Goal: Go to known website: Go to known website

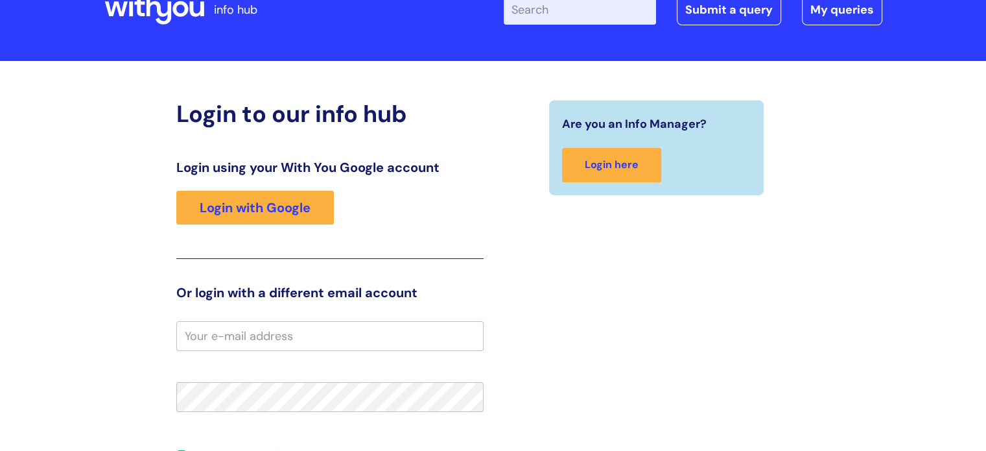
scroll to position [67, 0]
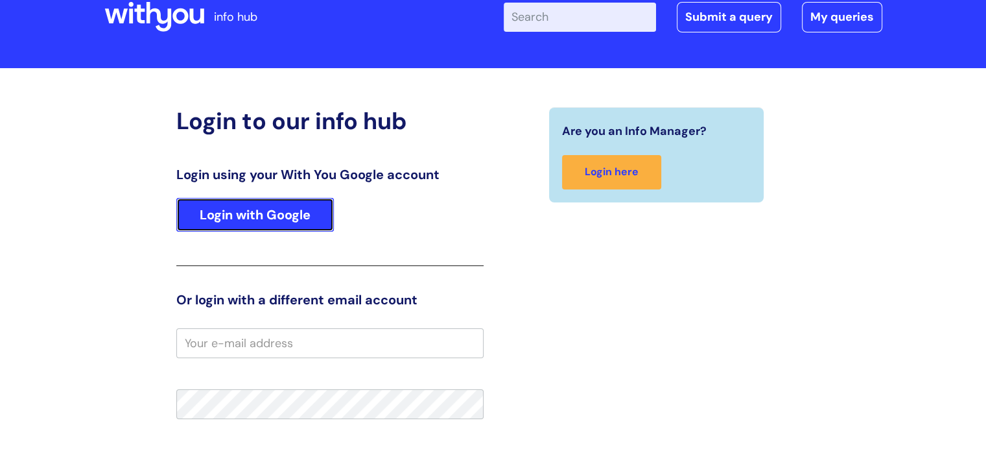
click at [262, 206] on link "Login with Google" at bounding box center [255, 215] width 158 height 34
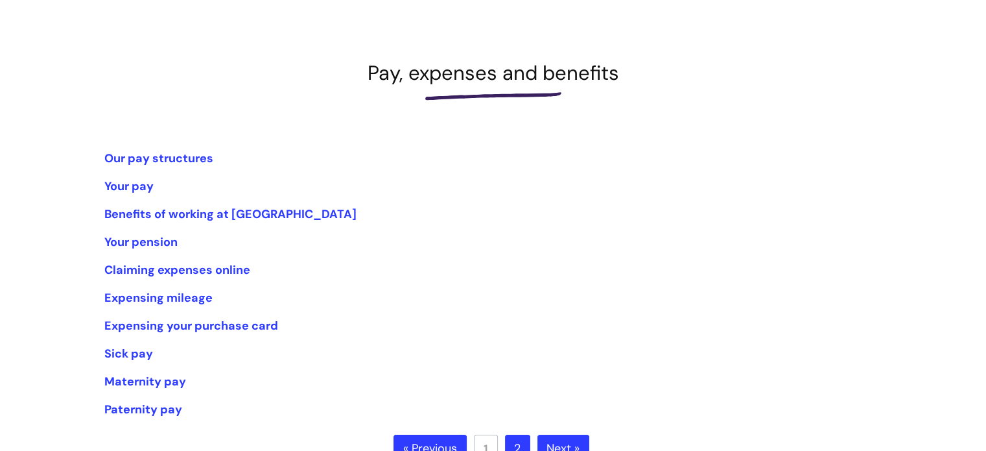
scroll to position [166, 0]
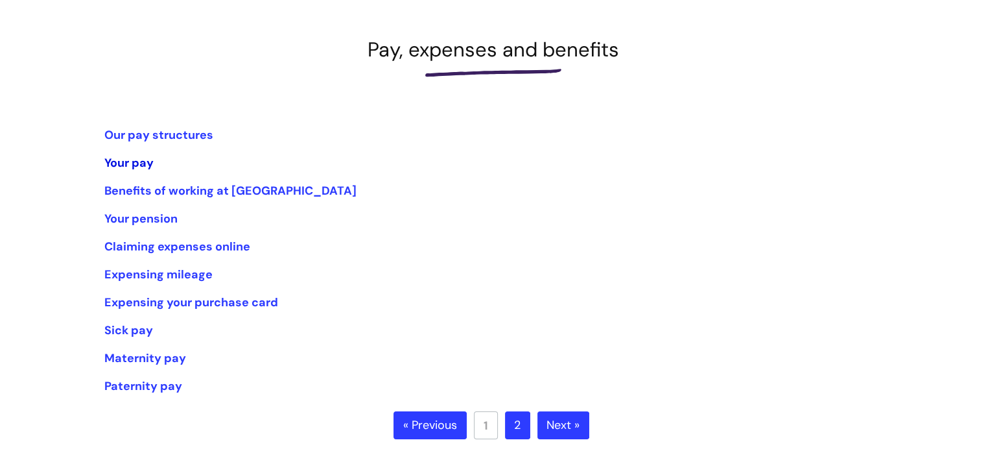
click at [141, 165] on link "Your pay" at bounding box center [128, 163] width 49 height 16
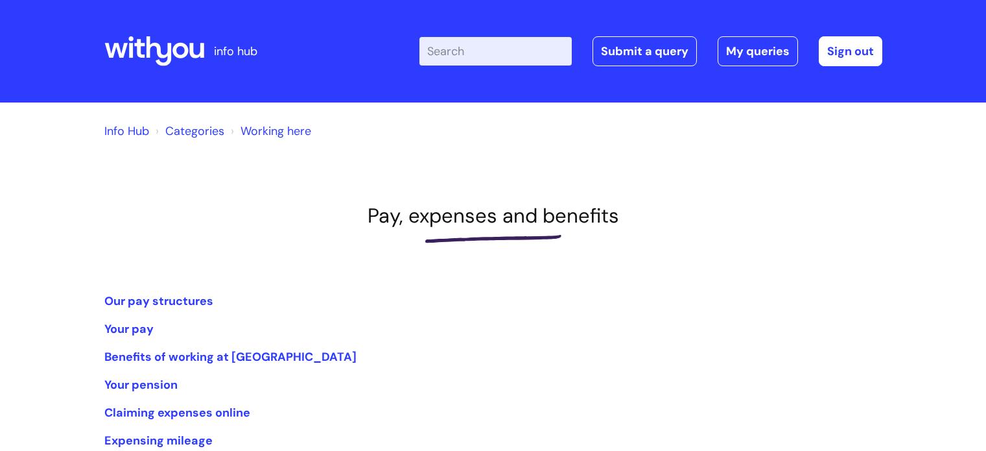
scroll to position [166, 0]
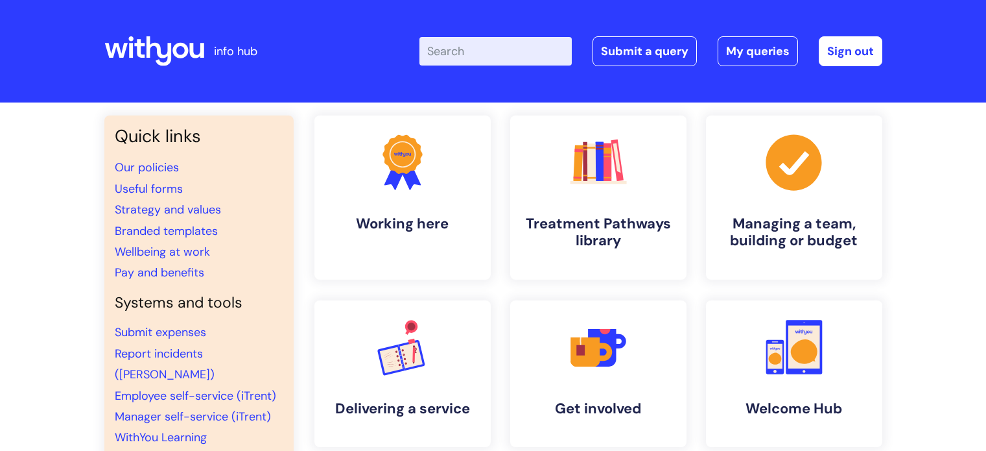
scroll to position [127, 0]
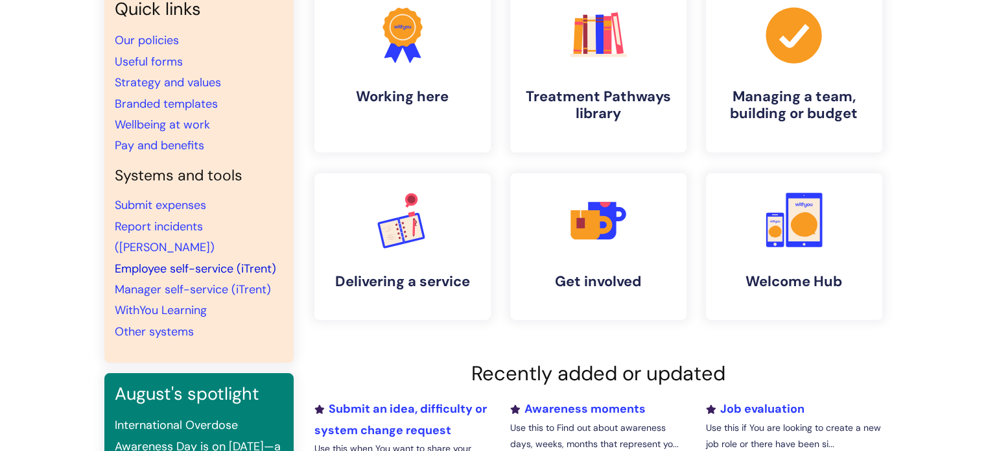
click at [166, 261] on link "Employee self-service (iTrent)" at bounding box center [195, 269] width 161 height 16
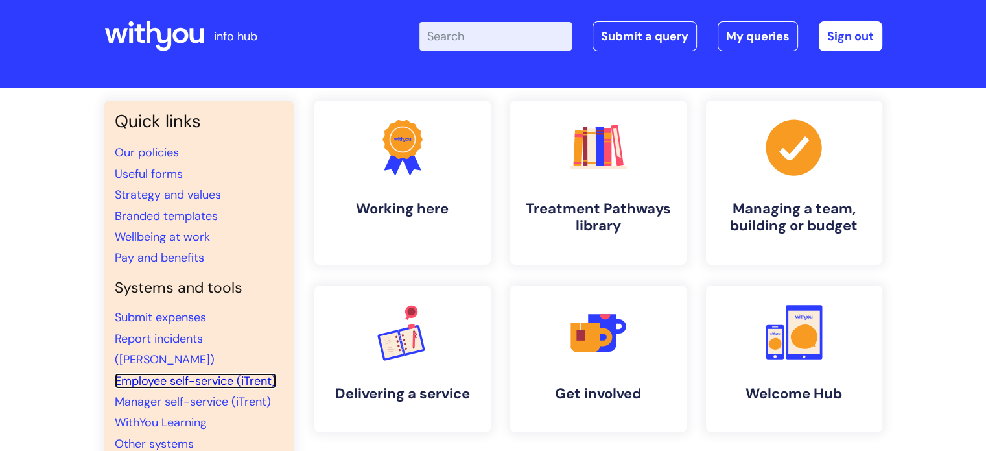
scroll to position [14, 0]
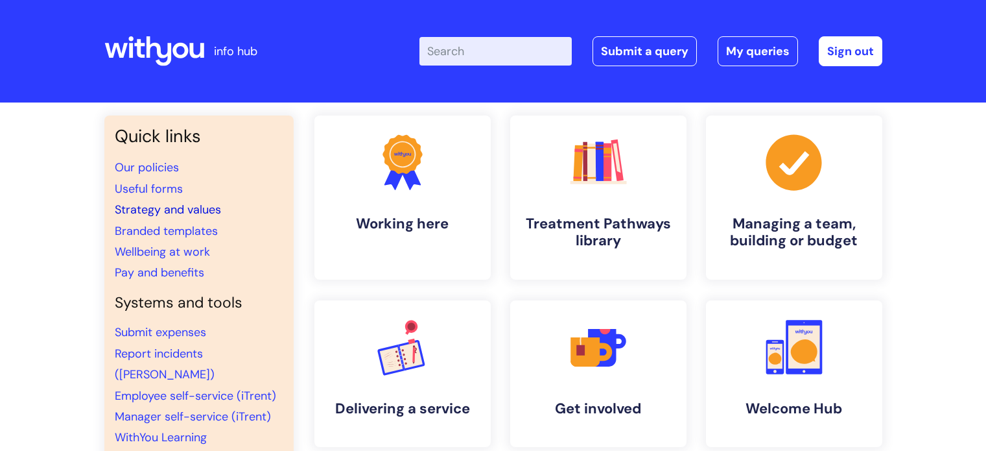
scroll to position [14, 0]
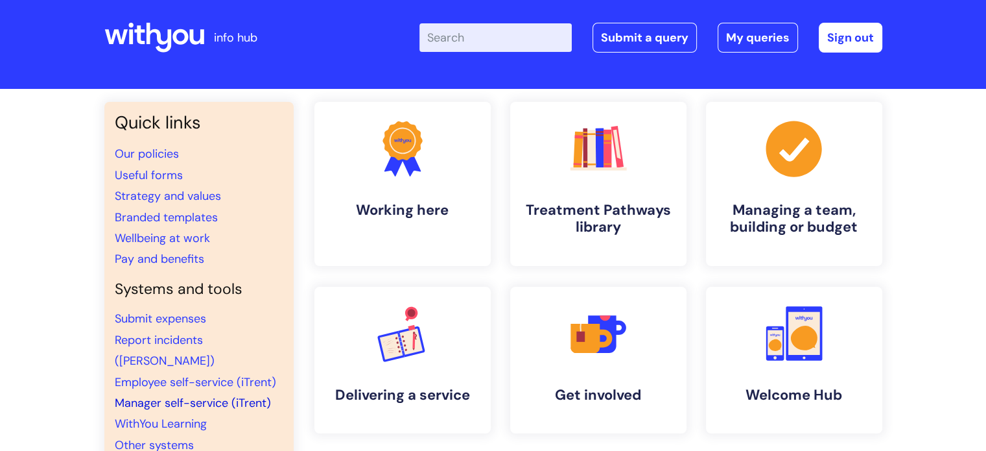
click at [177, 395] on link "Manager self-service (iTrent)" at bounding box center [193, 403] width 156 height 16
click at [211, 374] on link "Employee self-service (iTrent)" at bounding box center [195, 382] width 161 height 16
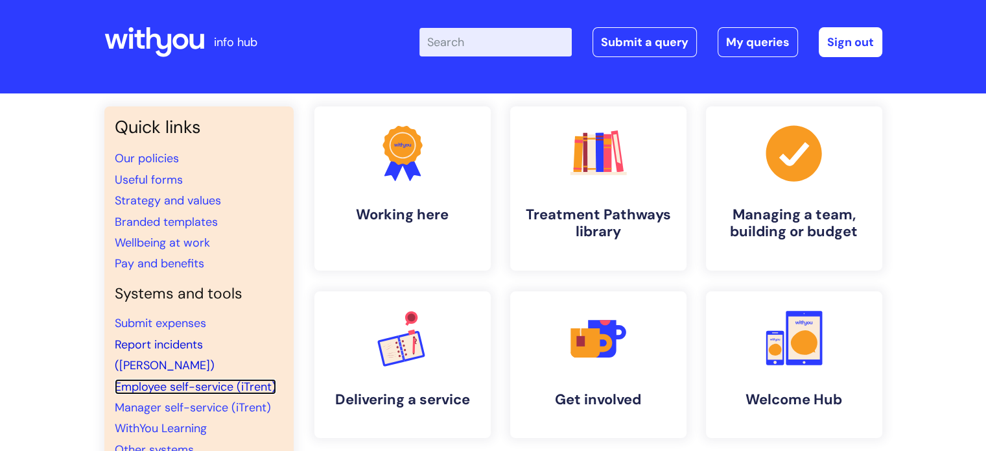
scroll to position [0, 0]
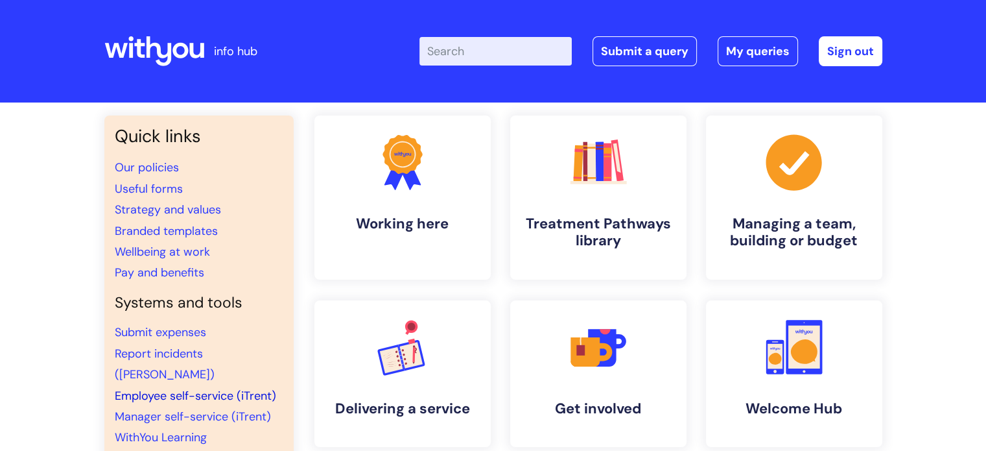
click at [191, 388] on link "Employee self-service (iTrent)" at bounding box center [195, 396] width 161 height 16
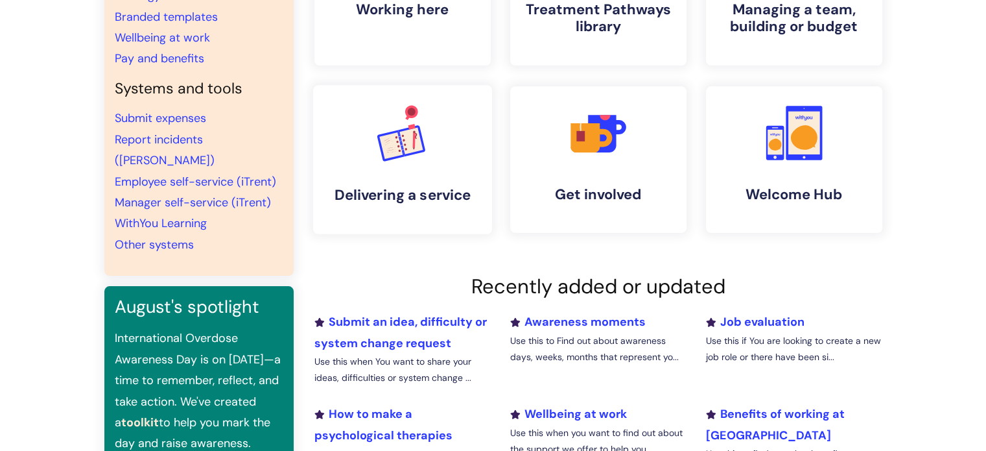
scroll to position [202, 0]
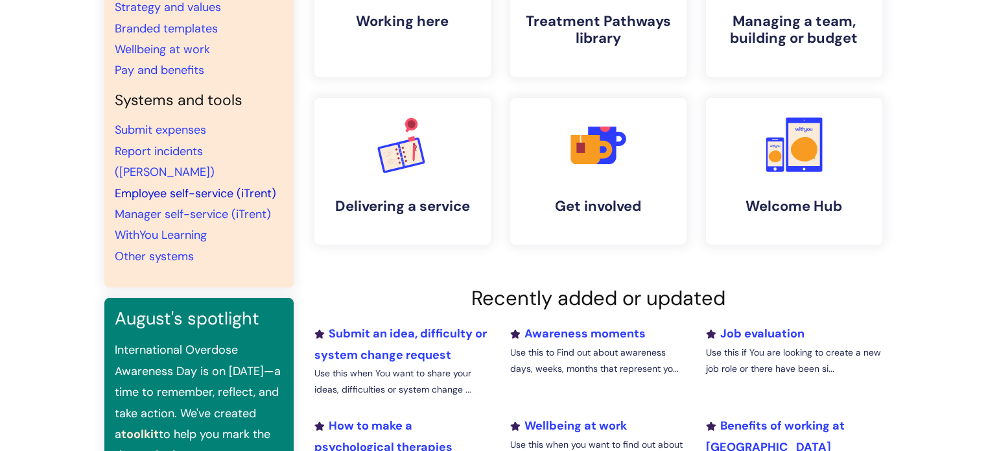
click at [214, 185] on link "Employee self-service (iTrent)" at bounding box center [195, 193] width 161 height 16
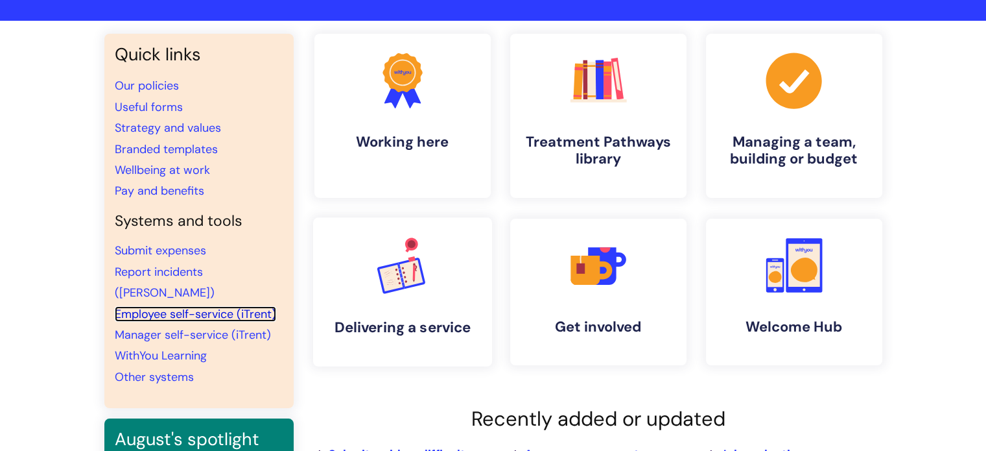
scroll to position [78, 0]
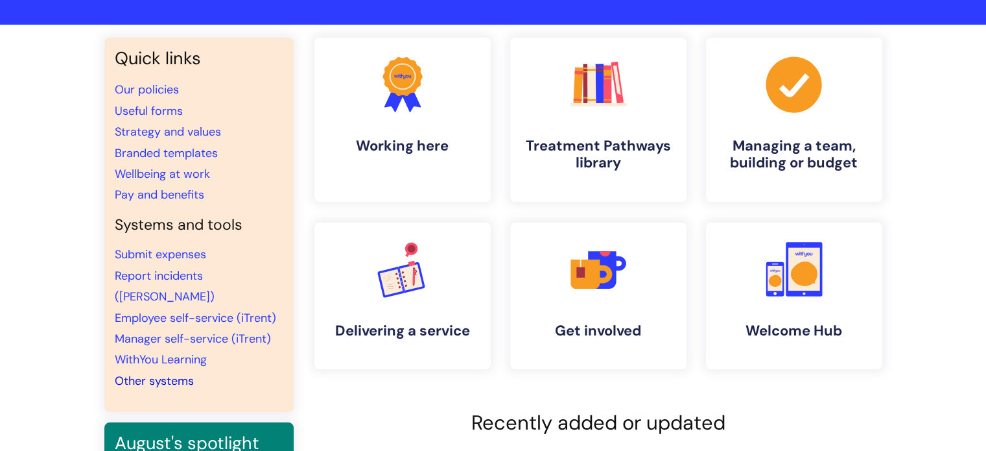
drag, startPoint x: 167, startPoint y: 356, endPoint x: 158, endPoint y: 357, distance: 9.2
click at [158, 373] on link "Other systems" at bounding box center [154, 381] width 79 height 16
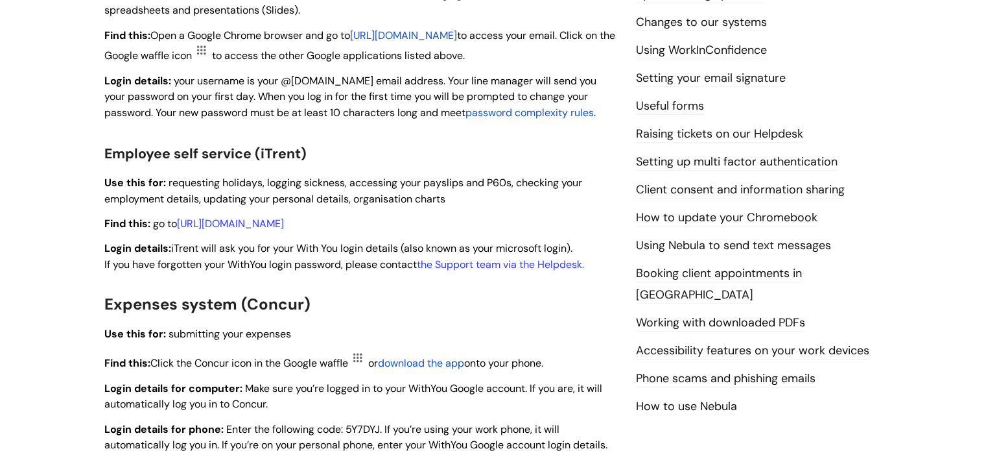
scroll to position [508, 0]
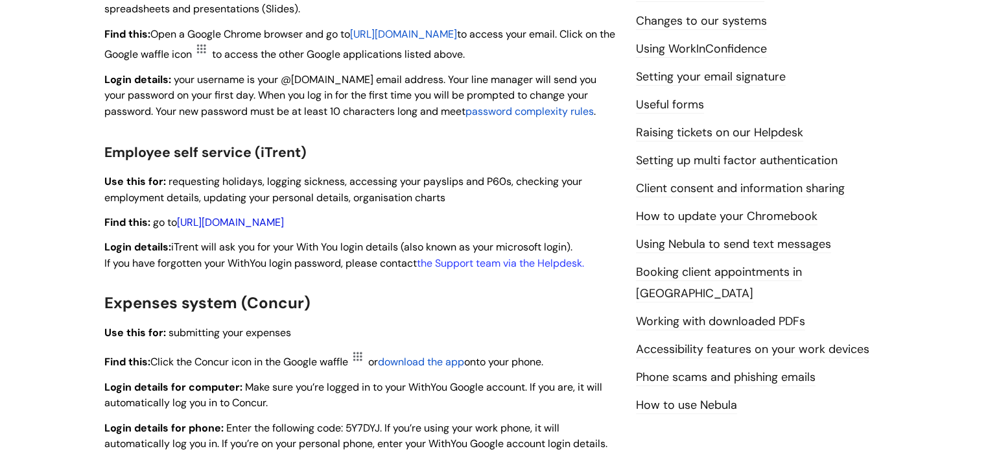
click at [284, 224] on link "[URL][DOMAIN_NAME]" at bounding box center [230, 222] width 107 height 14
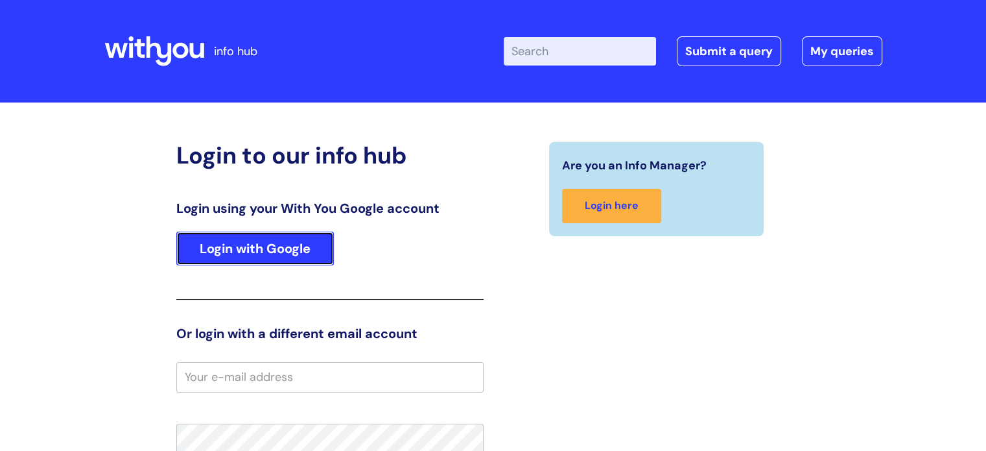
click at [299, 248] on link "Login with Google" at bounding box center [255, 248] width 158 height 34
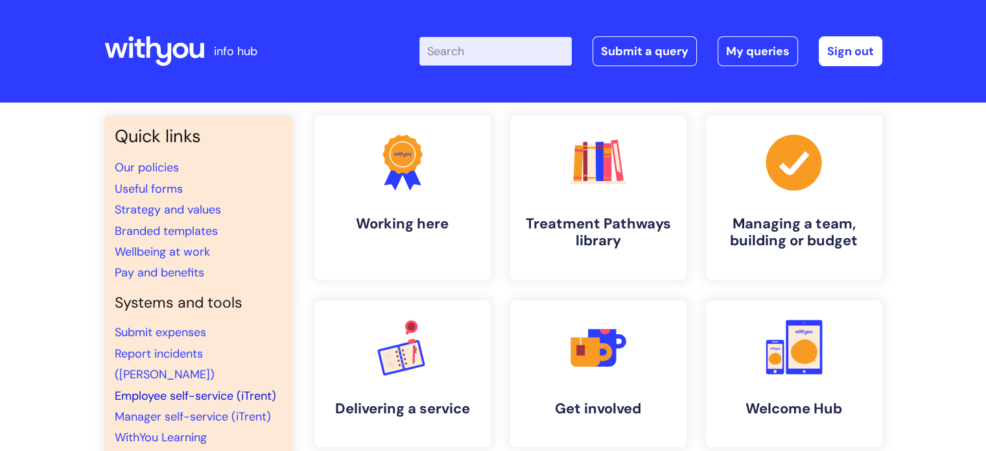
click at [194, 388] on link "Employee self-service (iTrent)" at bounding box center [195, 396] width 161 height 16
click at [215, 388] on link "Employee self-service (iTrent)" at bounding box center [195, 396] width 161 height 16
click at [209, 388] on link "Employee self-service (iTrent)" at bounding box center [195, 396] width 161 height 16
